Goal: Transaction & Acquisition: Purchase product/service

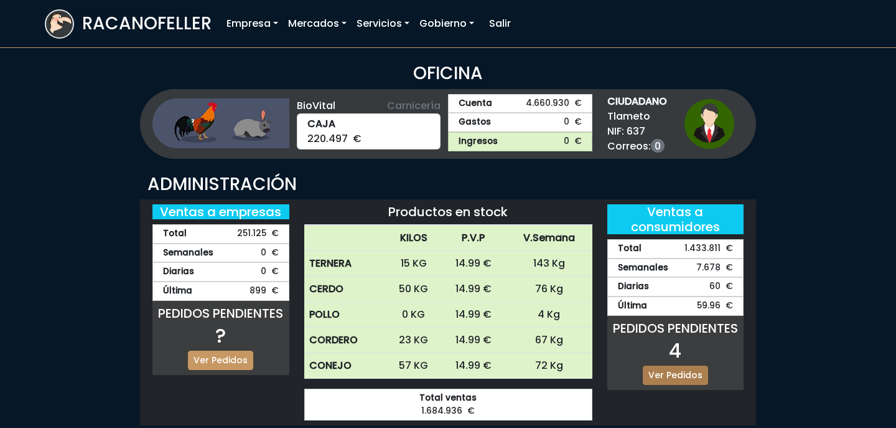
click at [667, 375] on link "Ver Pedidos" at bounding box center [675, 374] width 65 height 19
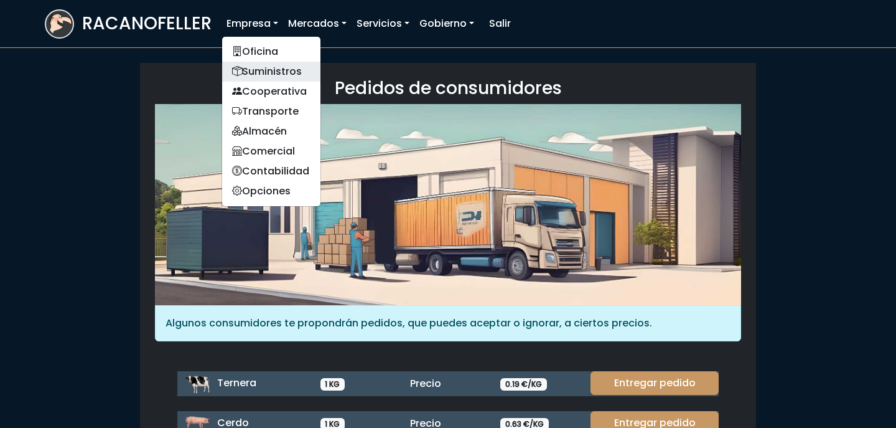
click at [258, 78] on link "Suministros" at bounding box center [271, 72] width 98 height 20
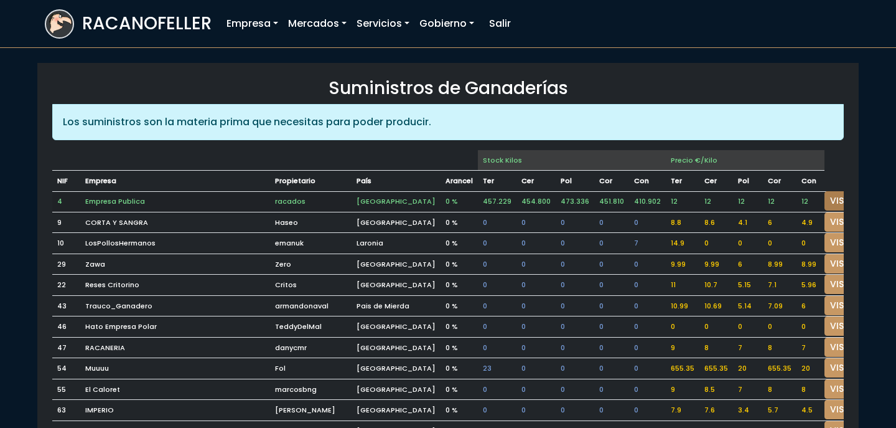
click at [825, 199] on link "VISITAR" at bounding box center [847, 200] width 45 height 19
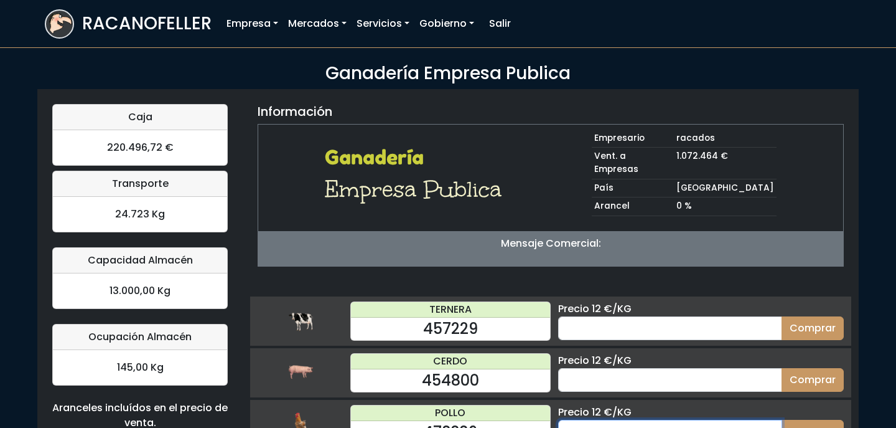
click at [634, 420] on input "number" at bounding box center [670, 432] width 224 height 24
type input "100"
click at [782, 420] on button "Comprar" at bounding box center [813, 432] width 62 height 24
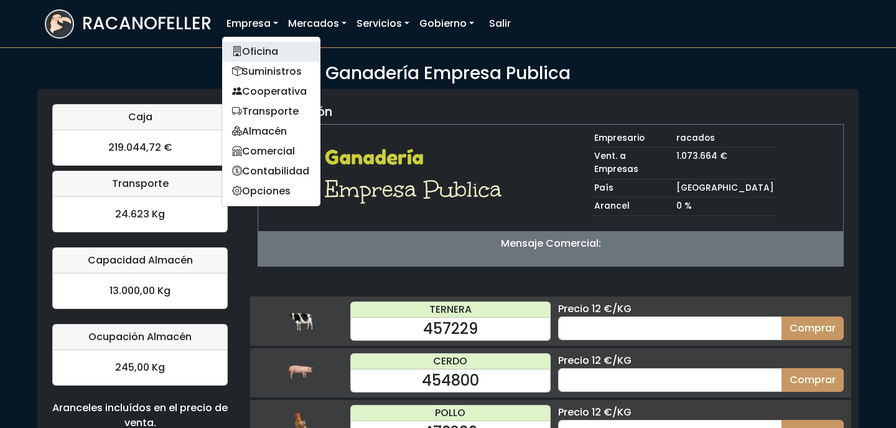
click at [273, 47] on link "Oficina" at bounding box center [271, 52] width 98 height 20
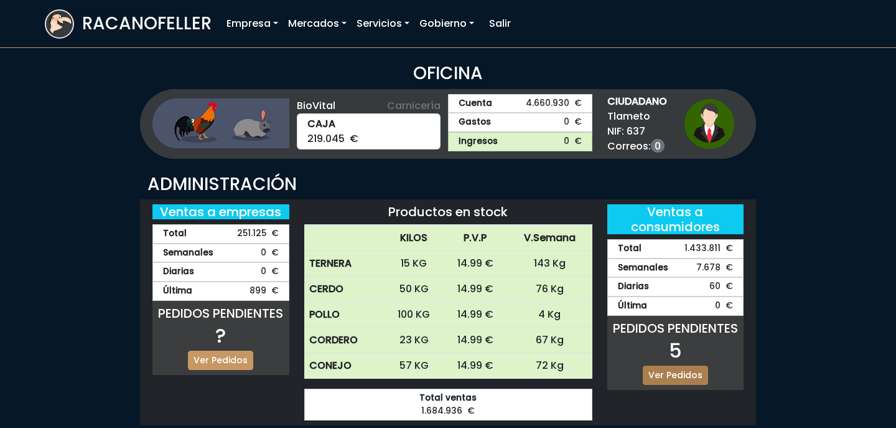
click at [677, 373] on link "Ver Pedidos" at bounding box center [675, 374] width 65 height 19
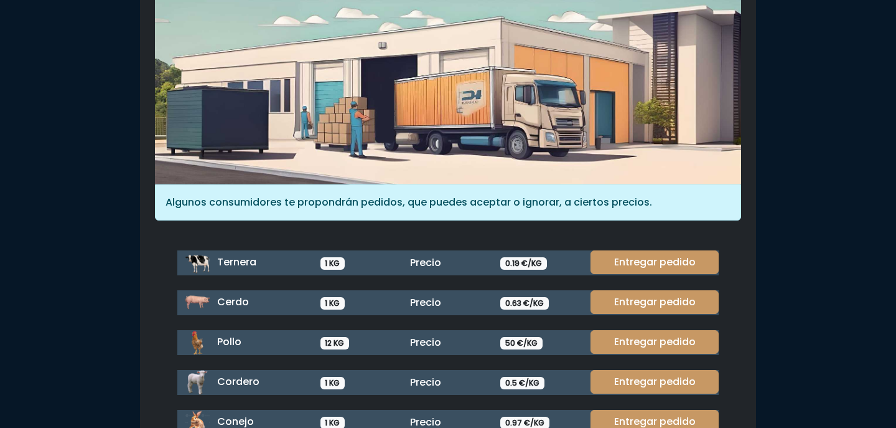
scroll to position [140, 0]
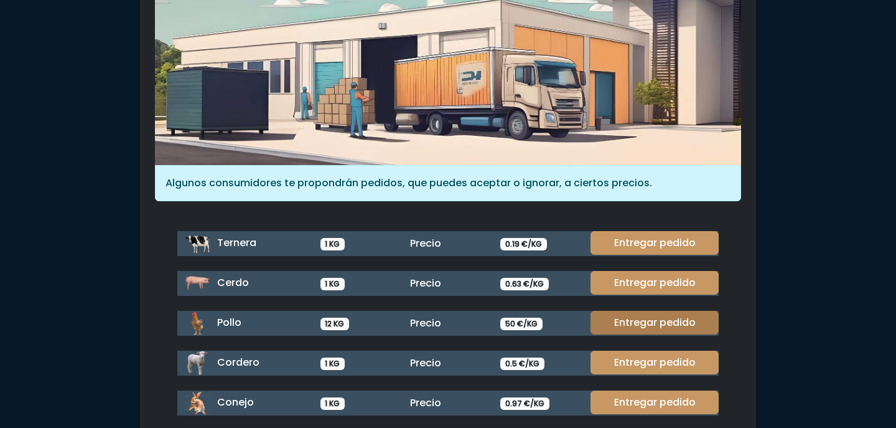
click at [664, 324] on link "Entregar pedido" at bounding box center [655, 323] width 128 height 24
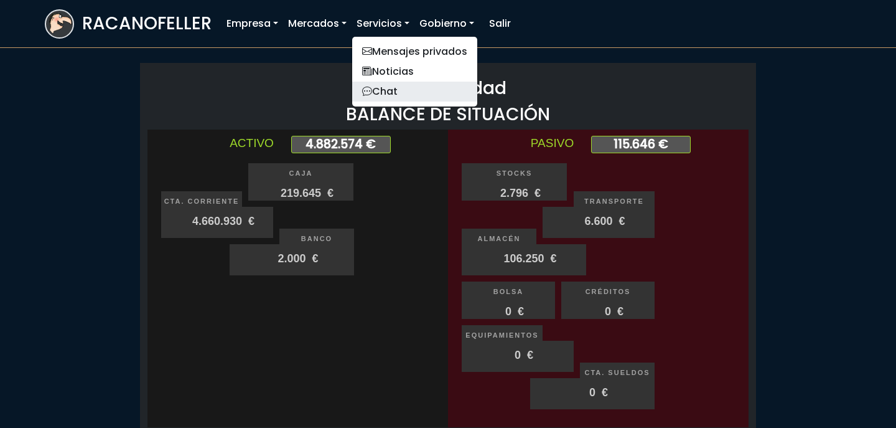
click at [387, 84] on link "Chat" at bounding box center [414, 92] width 125 height 20
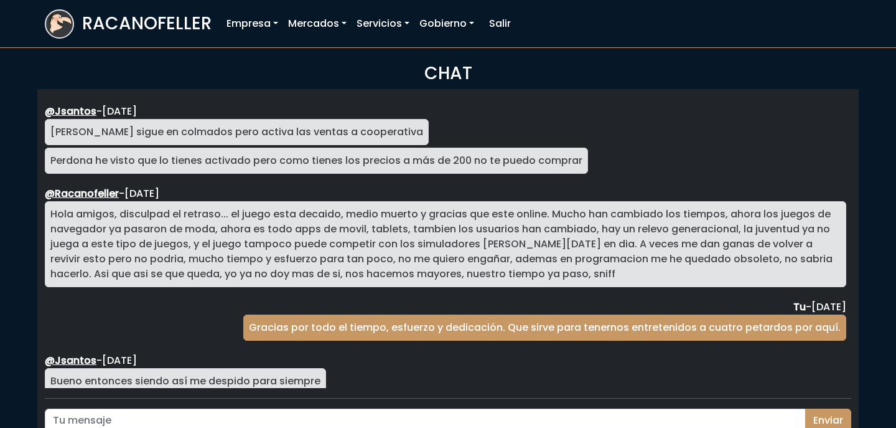
scroll to position [2283, 0]
